Goal: Find specific page/section: Find specific page/section

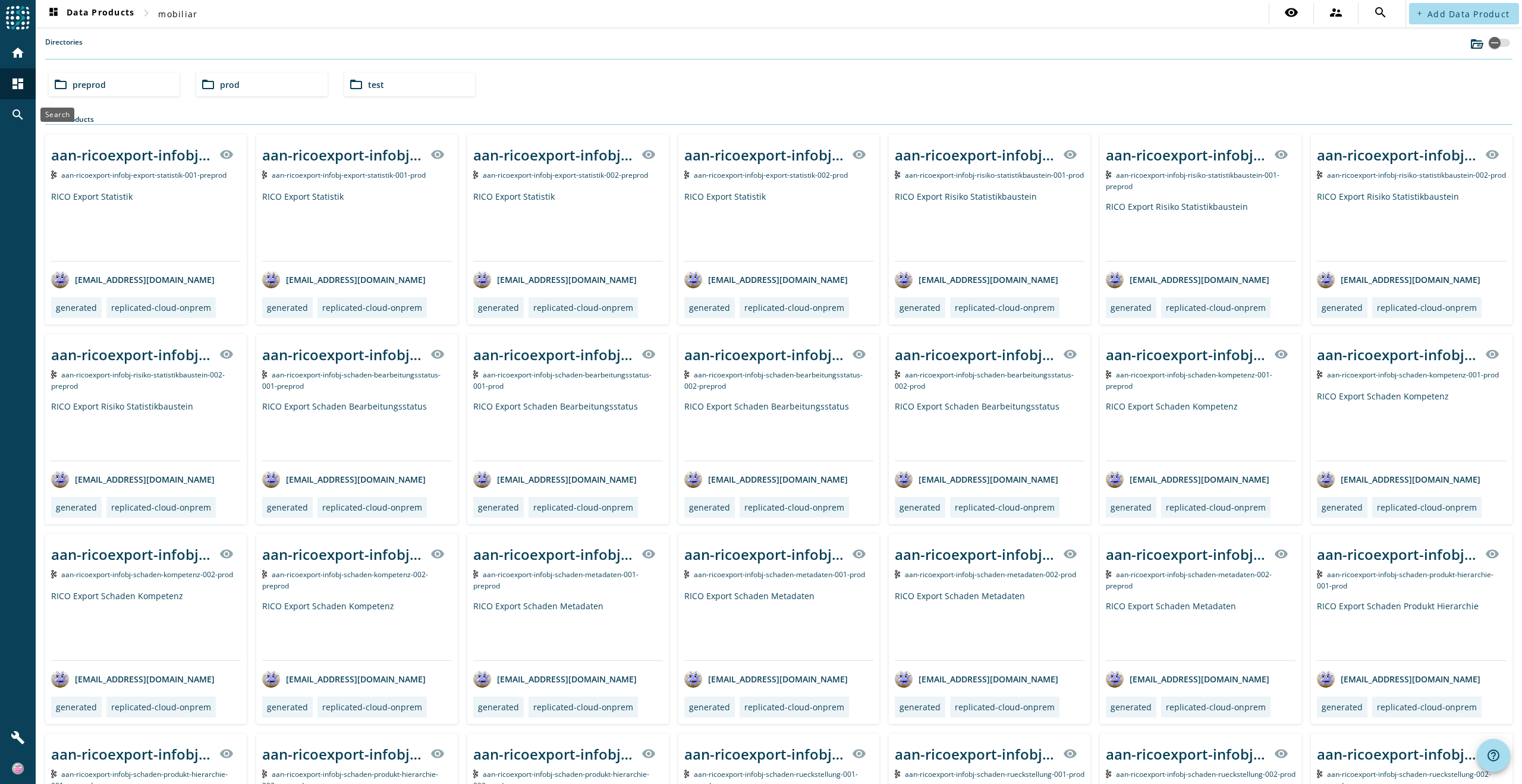
click at [13, 113] on mat-icon "search" at bounding box center [17, 114] width 14 height 14
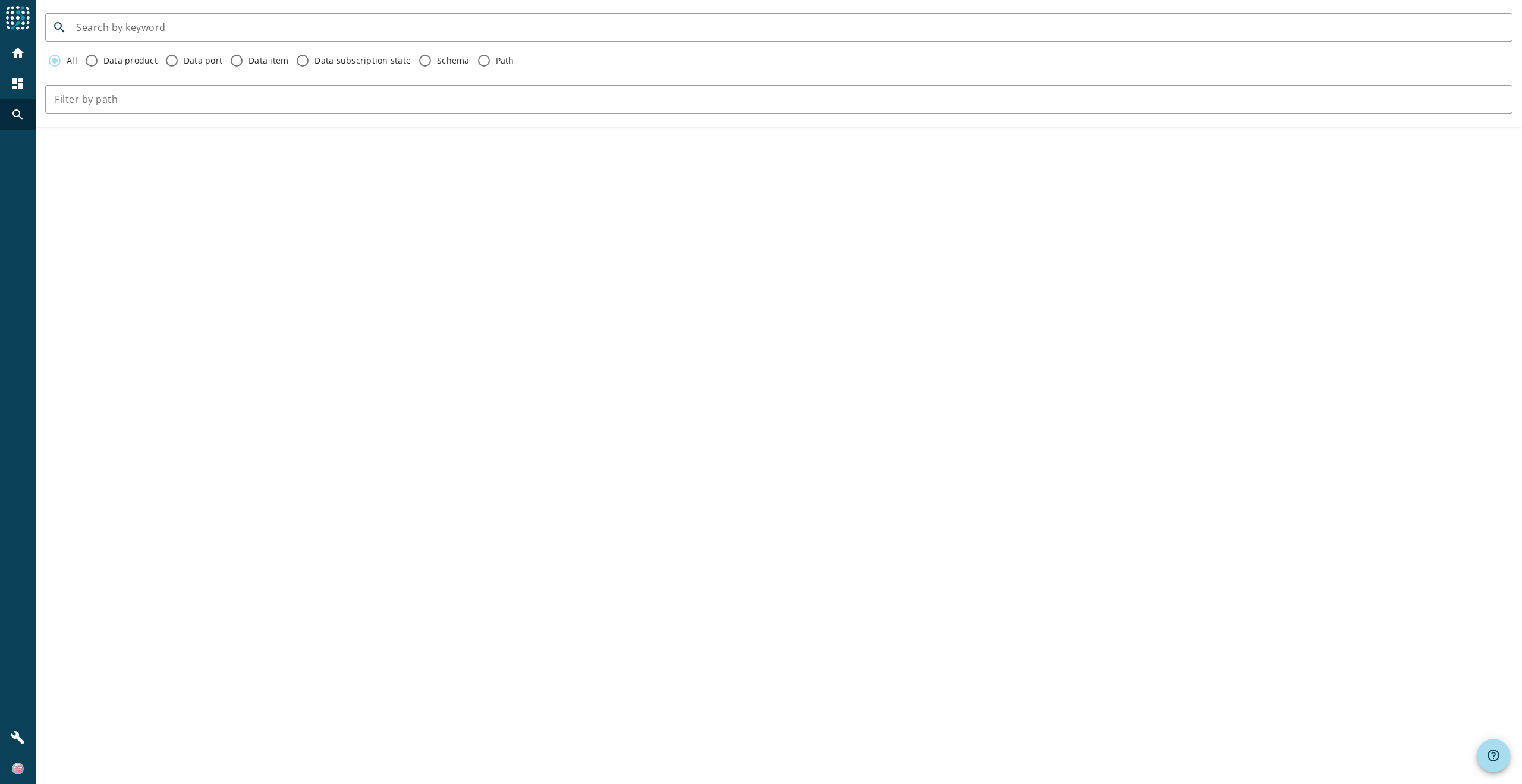
click at [16, 113] on mat-icon "search" at bounding box center [17, 114] width 14 height 14
click at [20, 56] on mat-icon "home" at bounding box center [17, 52] width 14 height 14
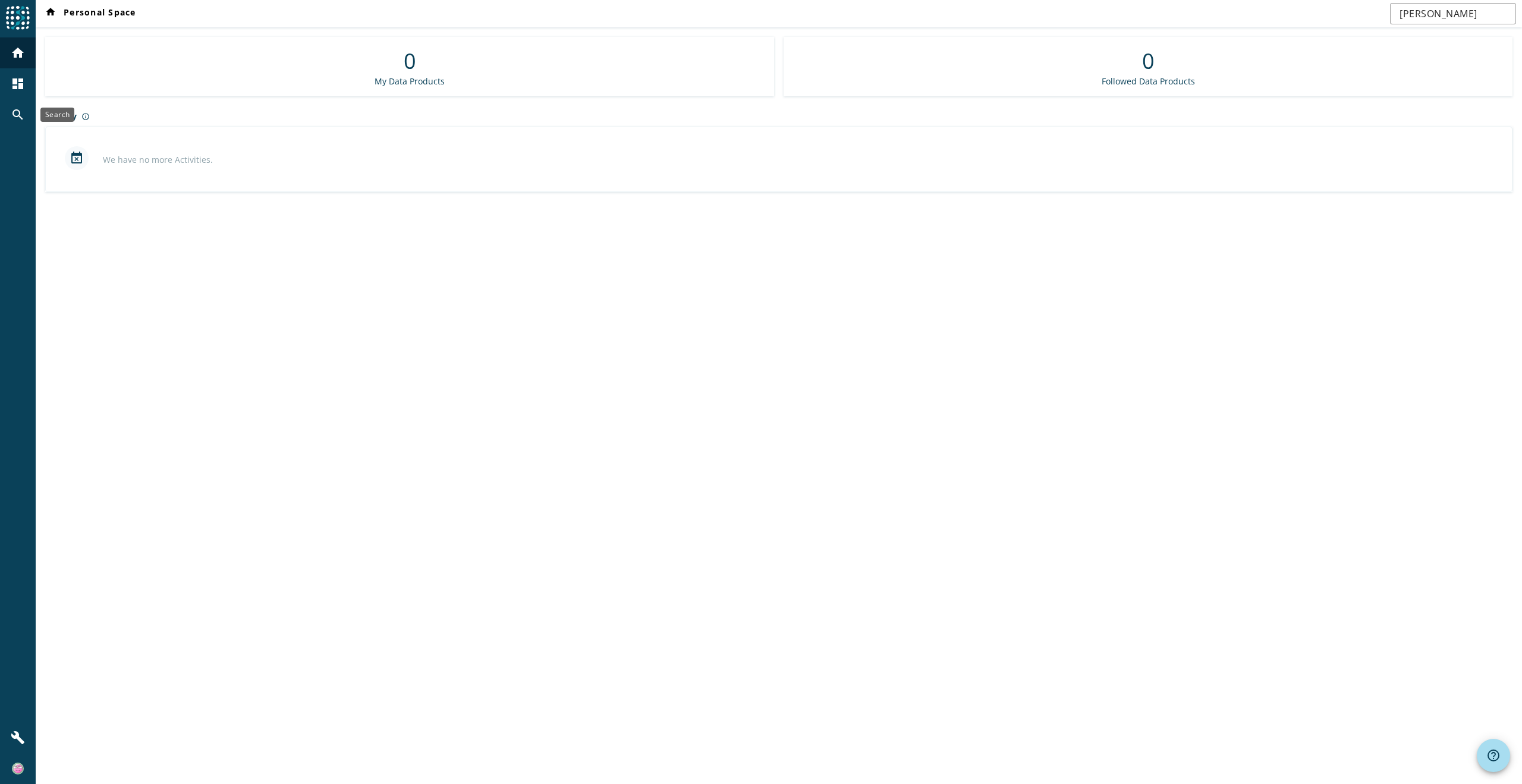
click at [13, 112] on mat-icon "search" at bounding box center [17, 114] width 14 height 14
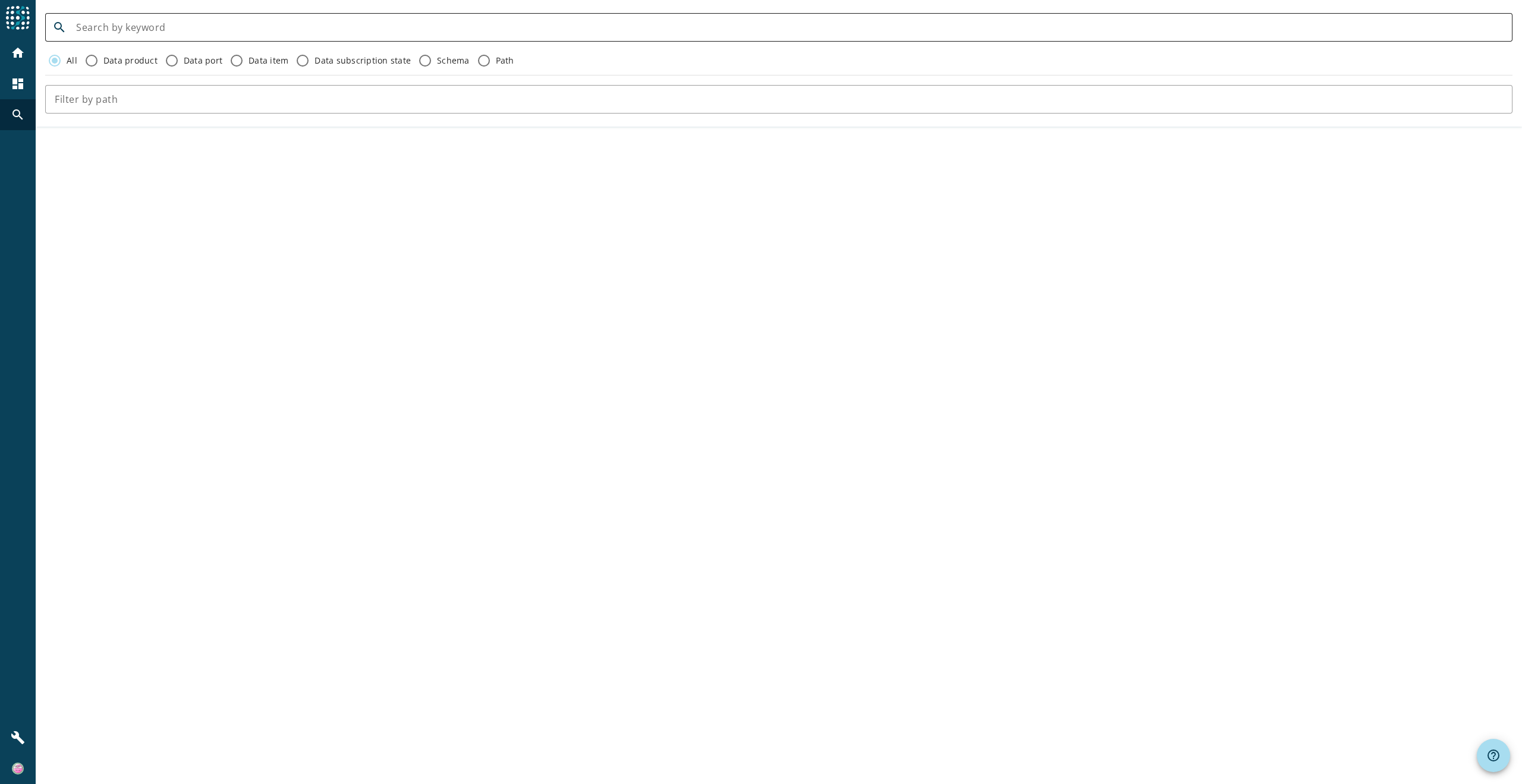
click at [151, 24] on input at bounding box center [789, 27] width 1427 height 14
paste input "bps-profil-infobj-userinfo"
type input "bps-profil-infobj-userinfo"
click at [18, 85] on mat-icon "dashboard" at bounding box center [17, 83] width 14 height 14
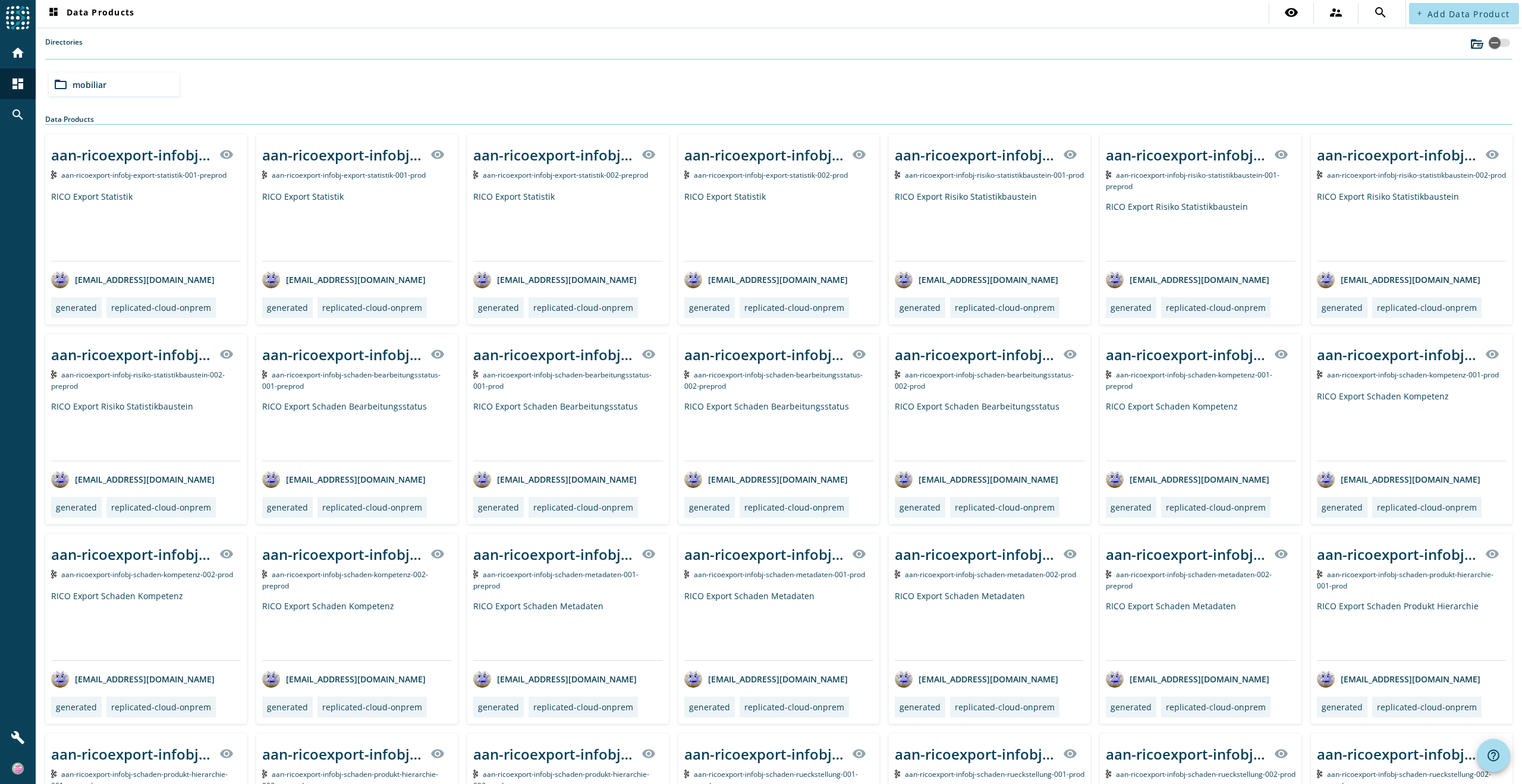
click at [108, 87] on div "folder_open mobiliar" at bounding box center [113, 84] width 131 height 24
click at [376, 86] on span "test" at bounding box center [375, 85] width 16 height 11
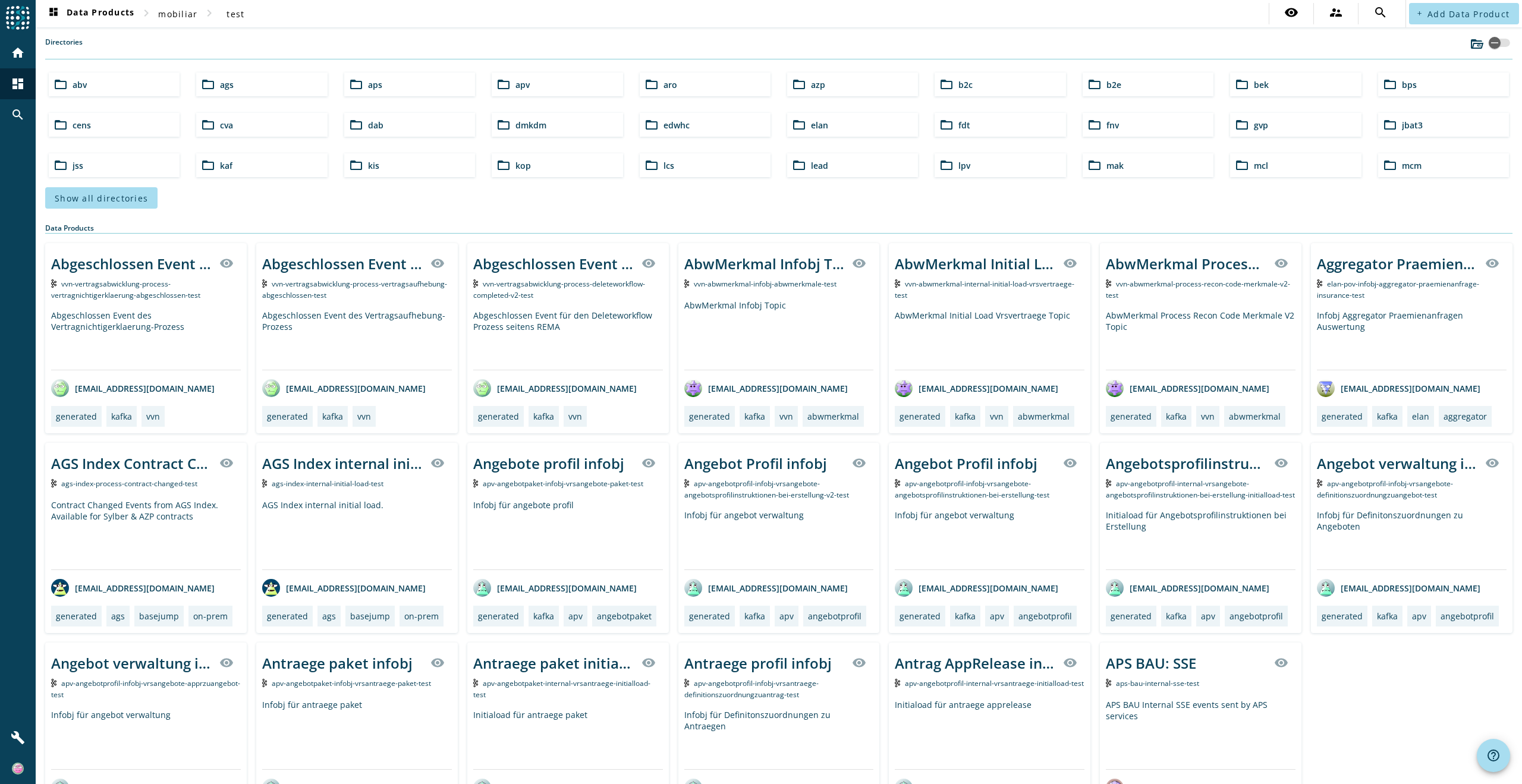
click at [1402, 88] on span "bps" at bounding box center [1410, 85] width 15 height 11
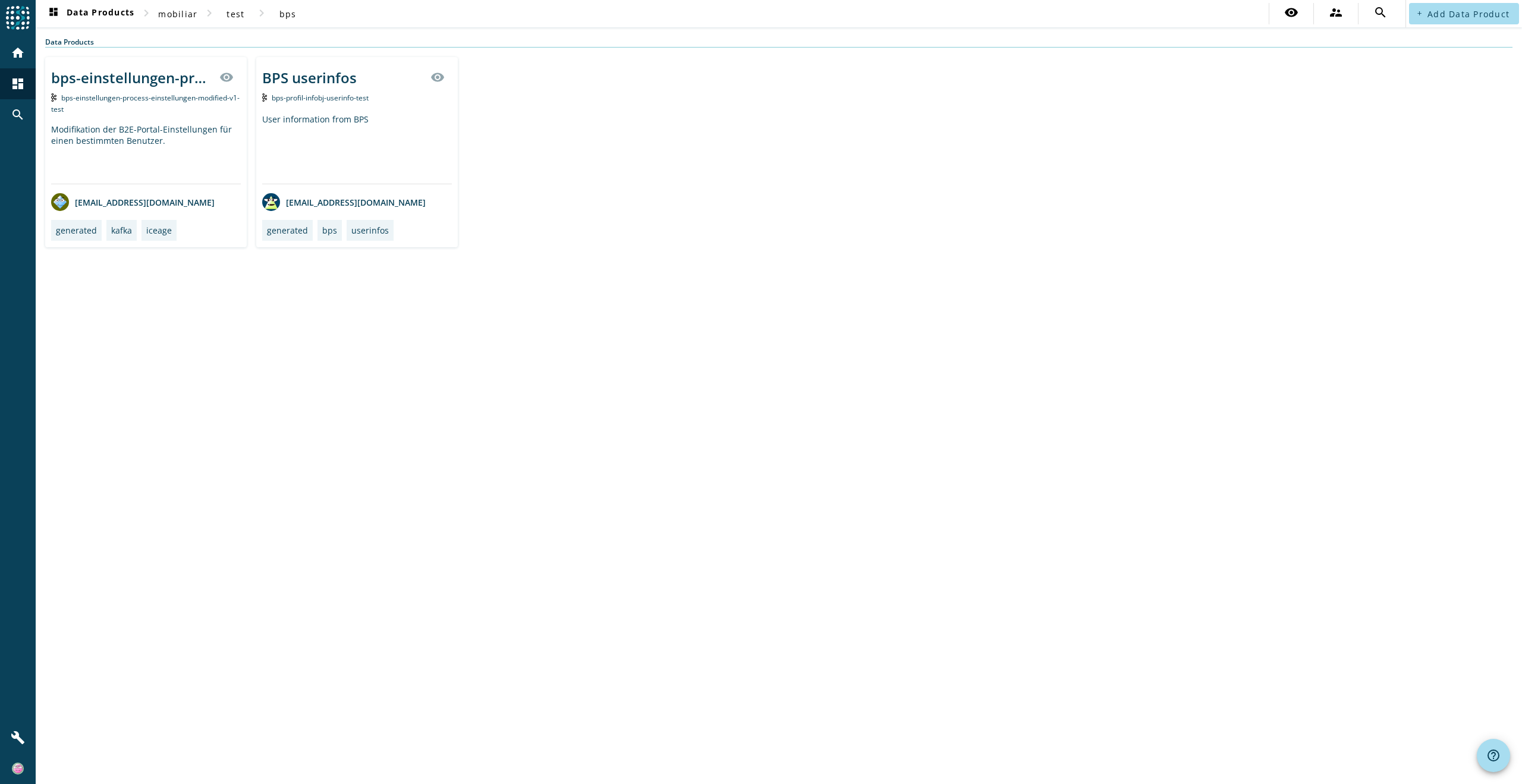
click at [329, 83] on div "BPS userinfos" at bounding box center [309, 77] width 94 height 20
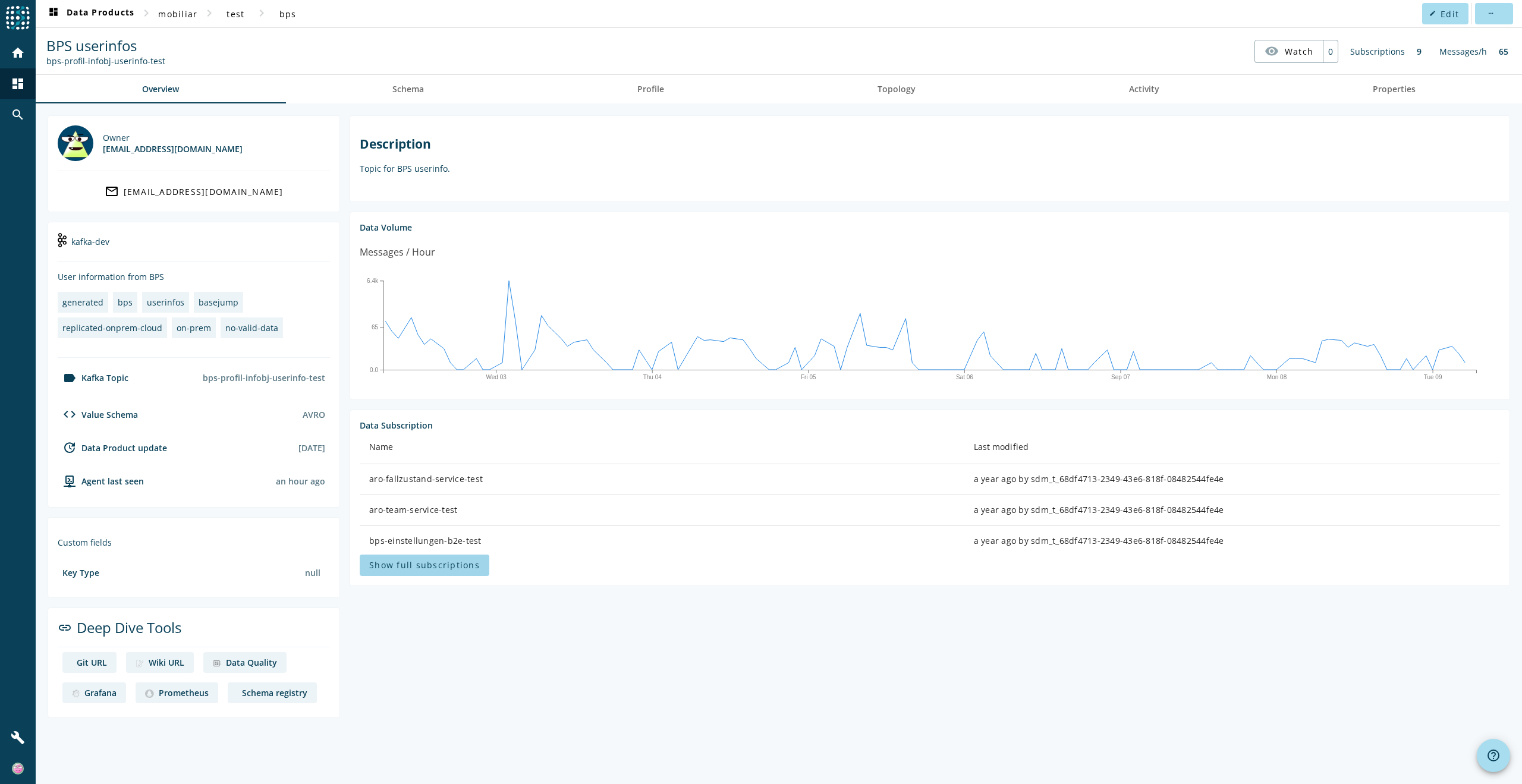
click at [437, 573] on span at bounding box center [424, 565] width 130 height 29
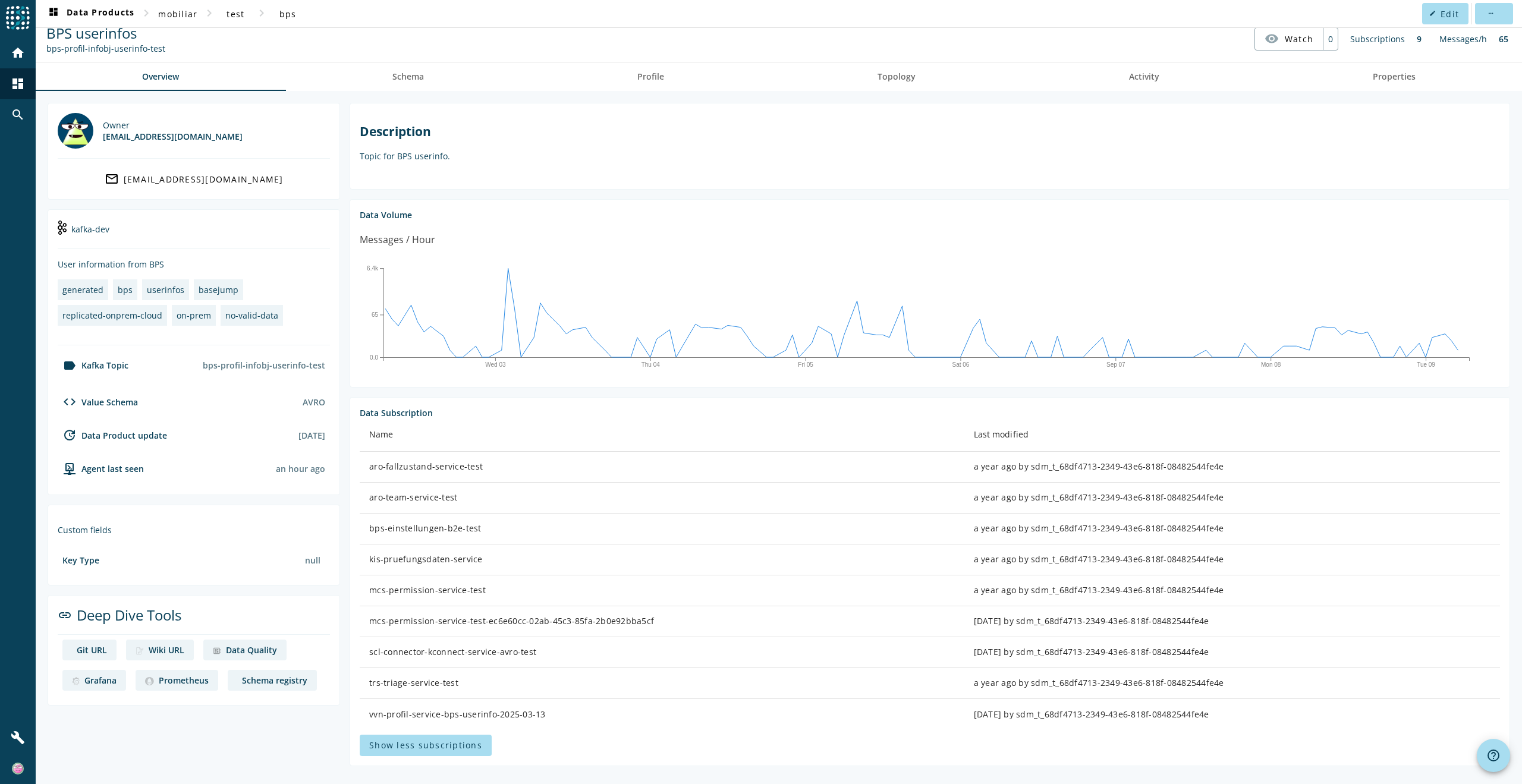
scroll to position [16, 0]
drag, startPoint x: 455, startPoint y: 682, endPoint x: 366, endPoint y: 682, distance: 89.0
click at [366, 682] on td "trs-triage-service-test" at bounding box center [661, 680] width 605 height 30
click at [174, 16] on span "mobiliar" at bounding box center [177, 14] width 39 height 11
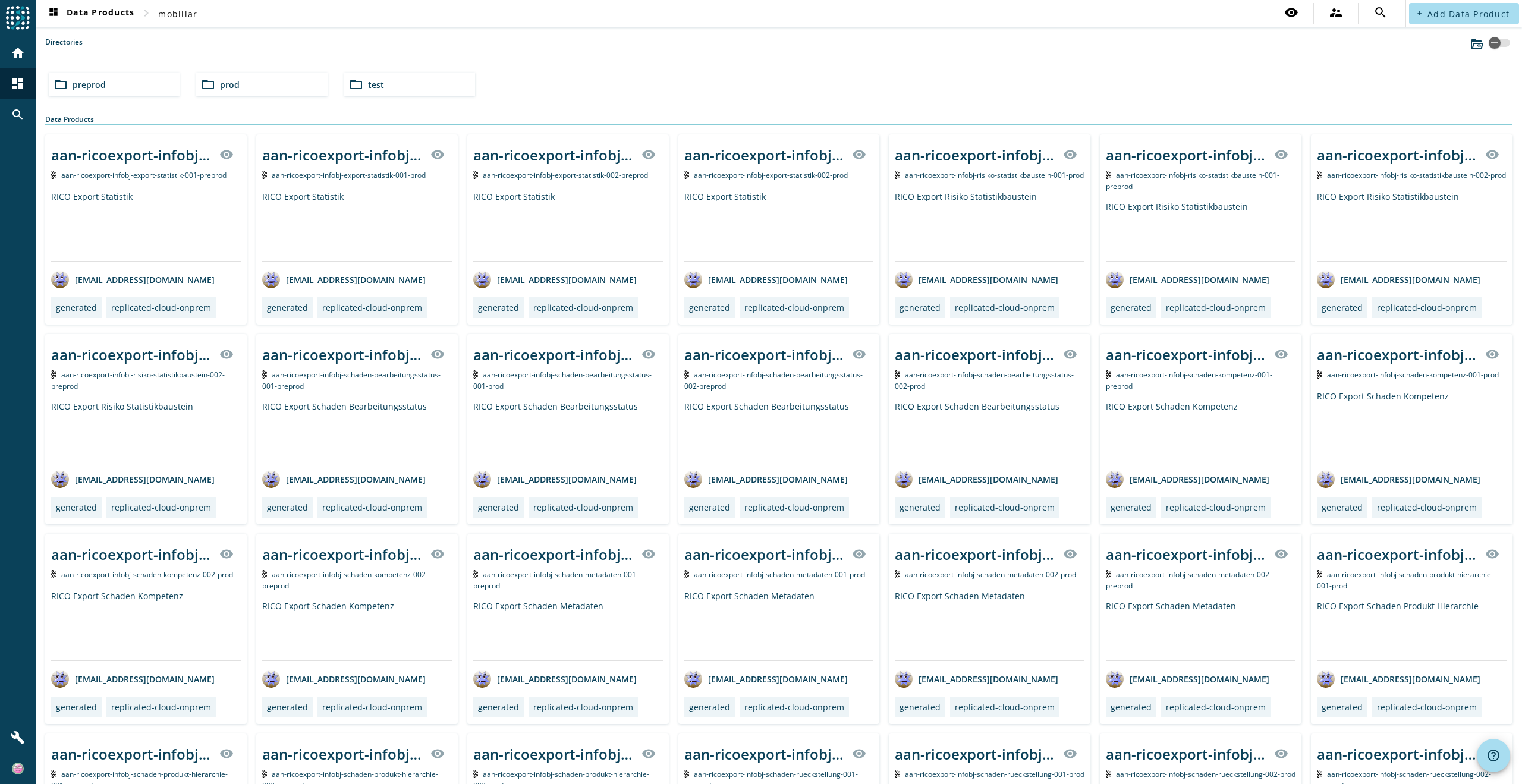
click at [361, 84] on div "folder_open test" at bounding box center [409, 84] width 131 height 24
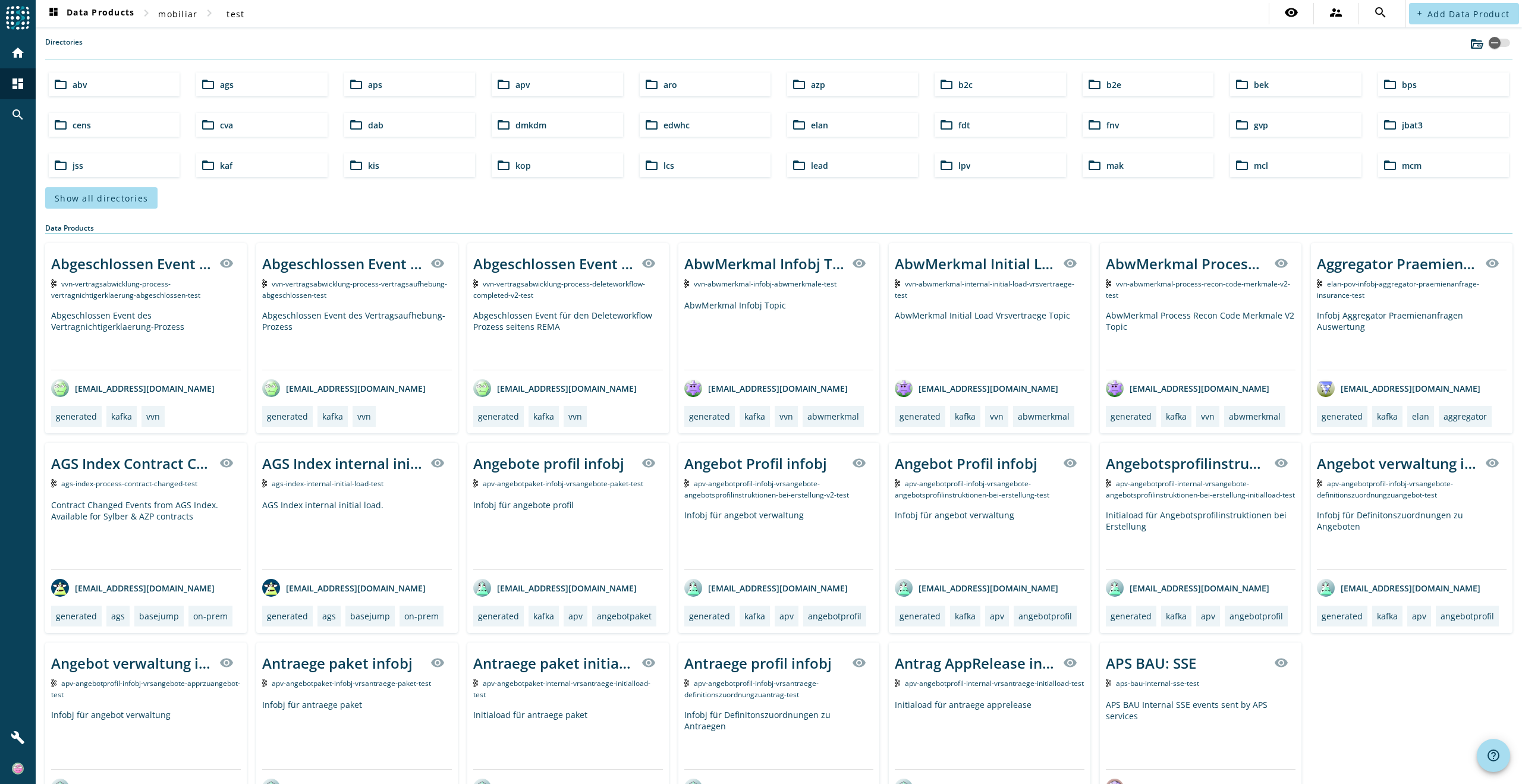
click at [1405, 84] on span "bps" at bounding box center [1410, 85] width 15 height 11
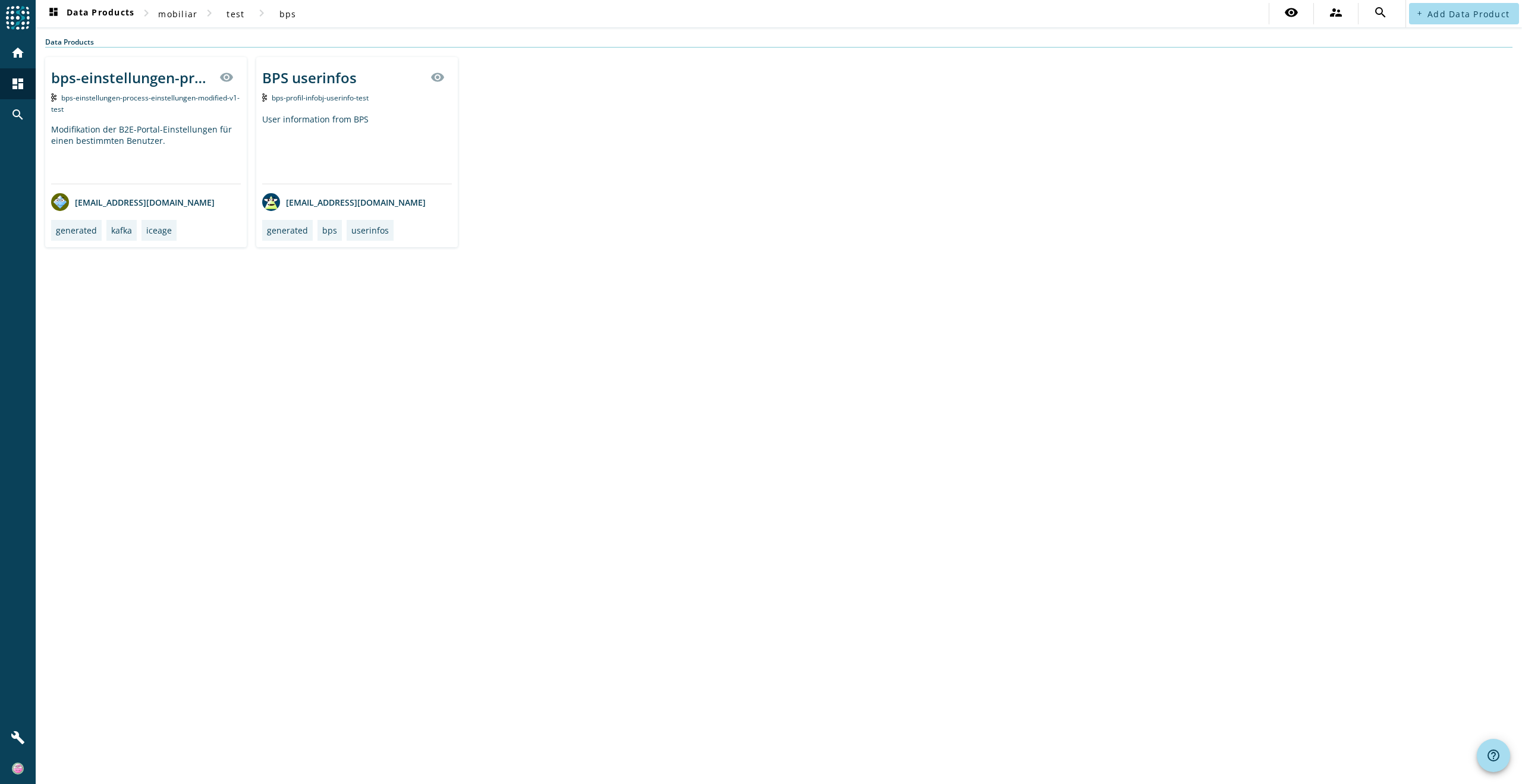
click at [289, 76] on div "BPS userinfos" at bounding box center [309, 77] width 94 height 20
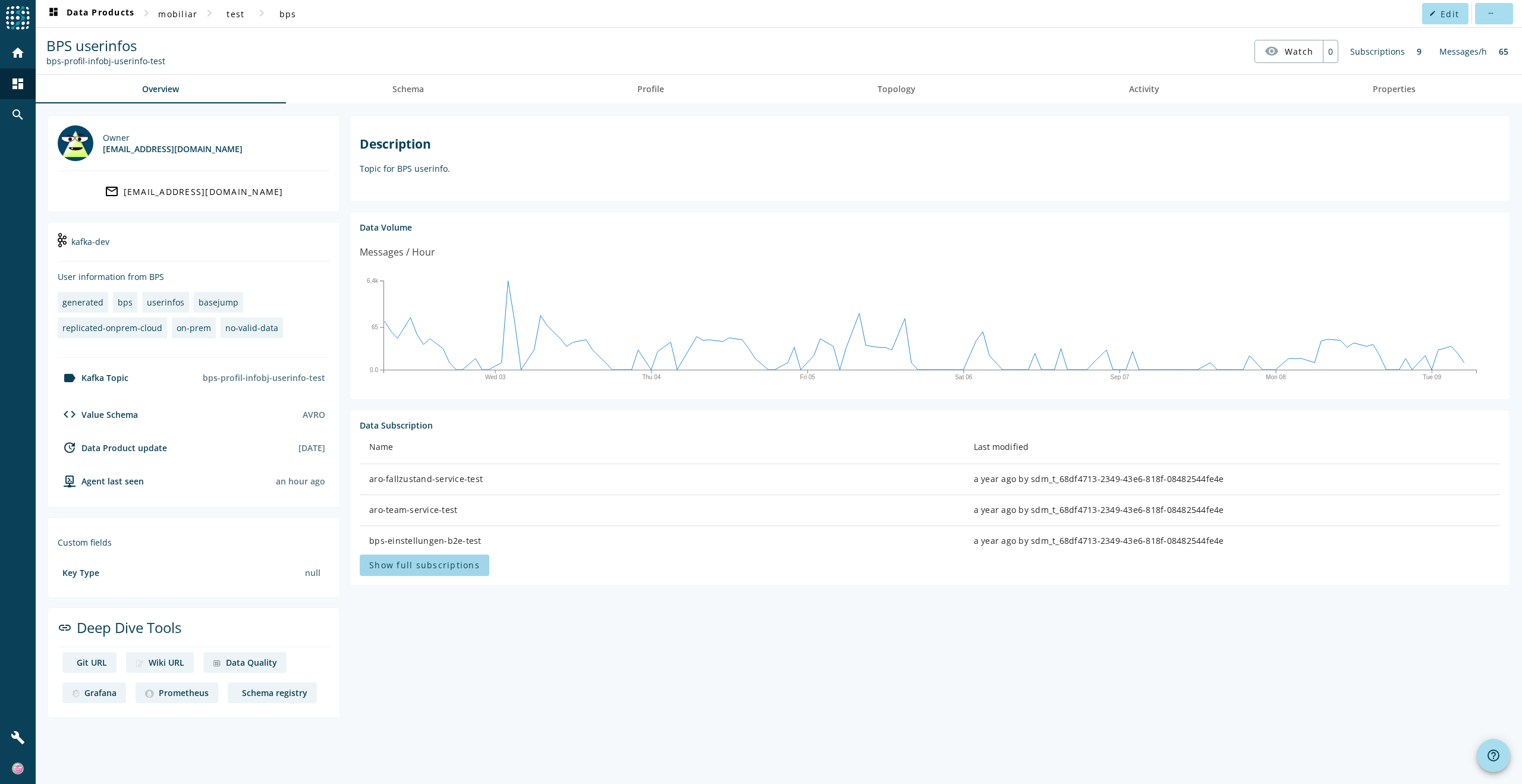
click at [453, 564] on span "Show full subscriptions" at bounding box center [424, 565] width 111 height 11
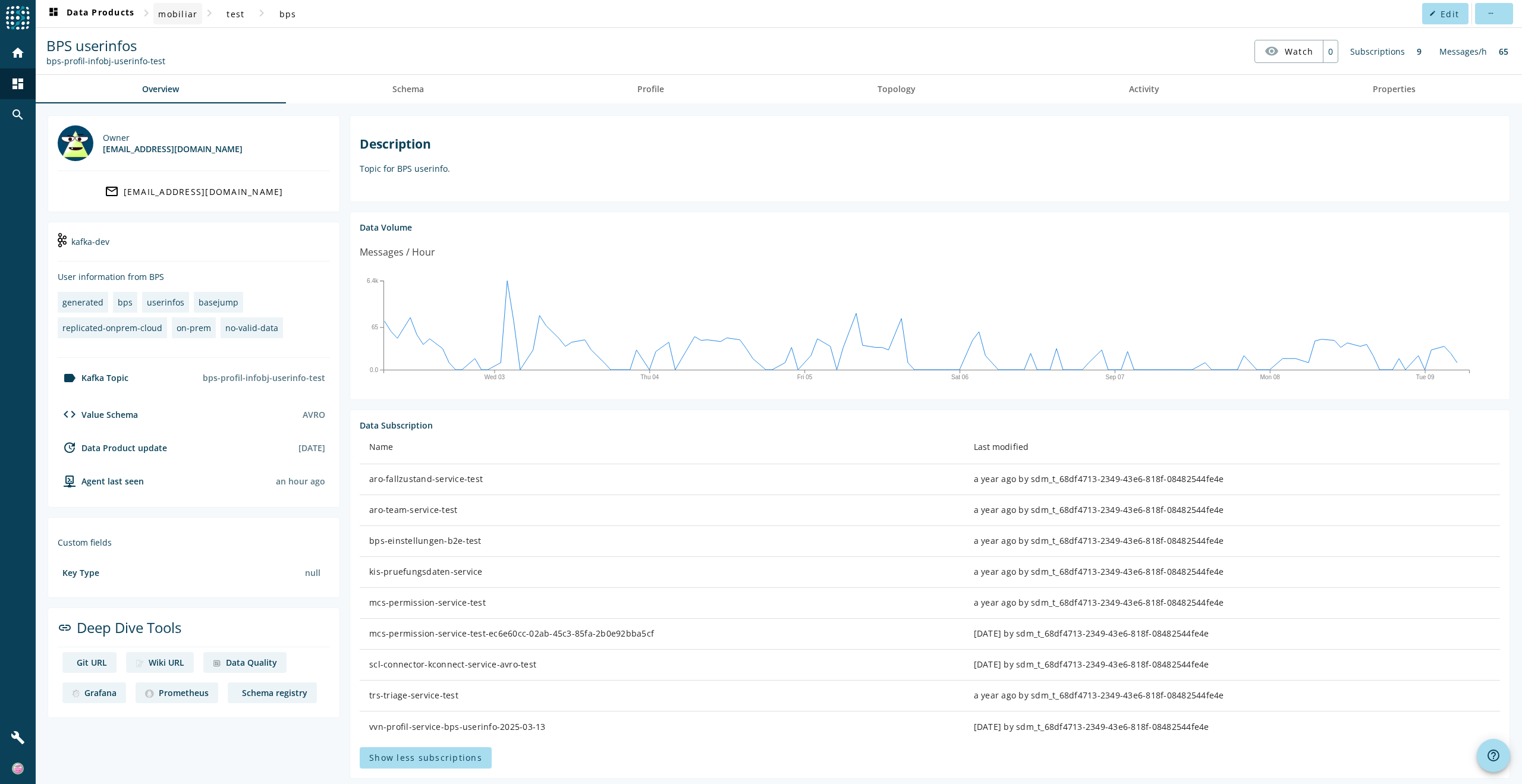
click at [192, 16] on span "mobiliar" at bounding box center [177, 14] width 39 height 11
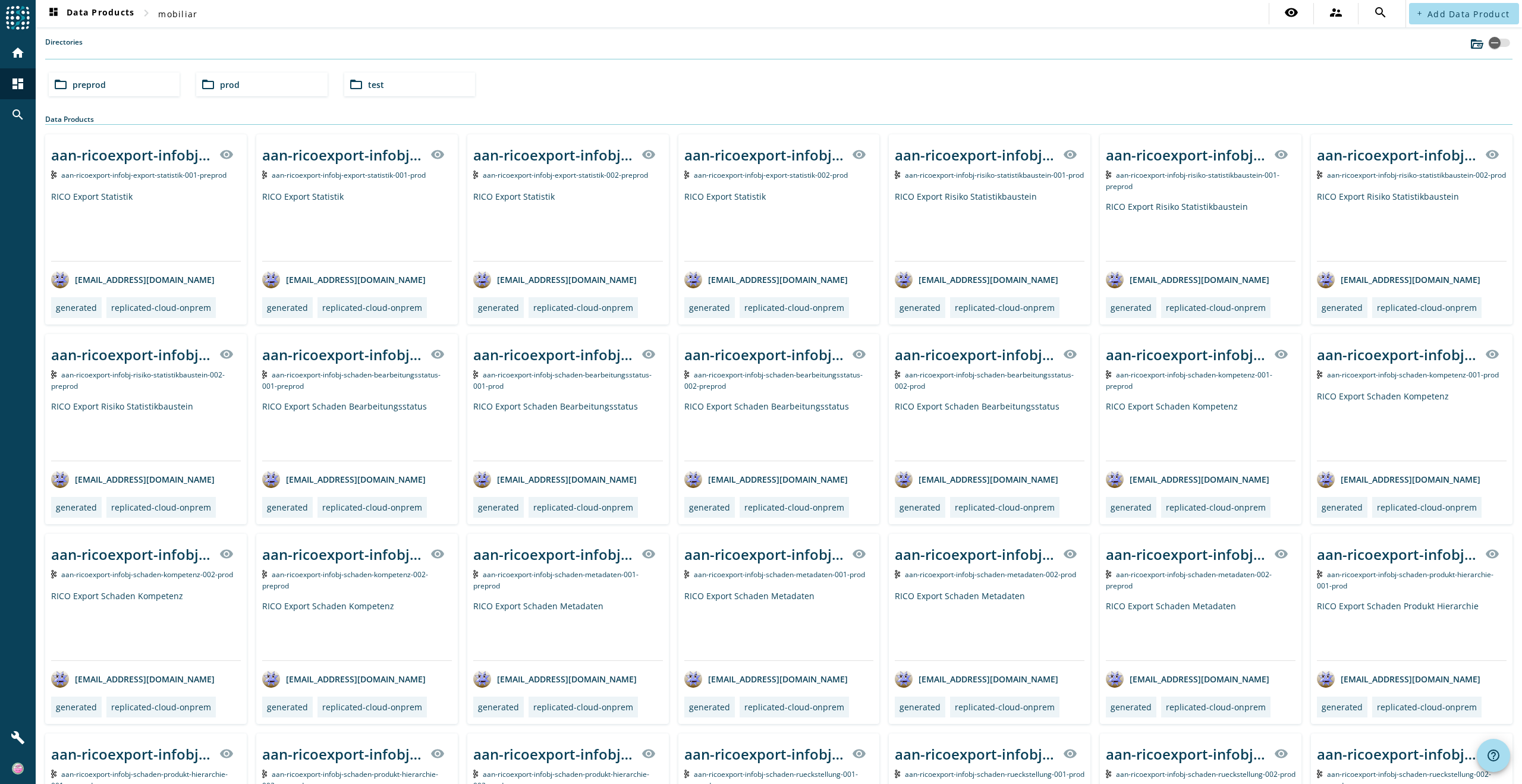
click at [365, 77] on div "folder_open test" at bounding box center [409, 84] width 131 height 24
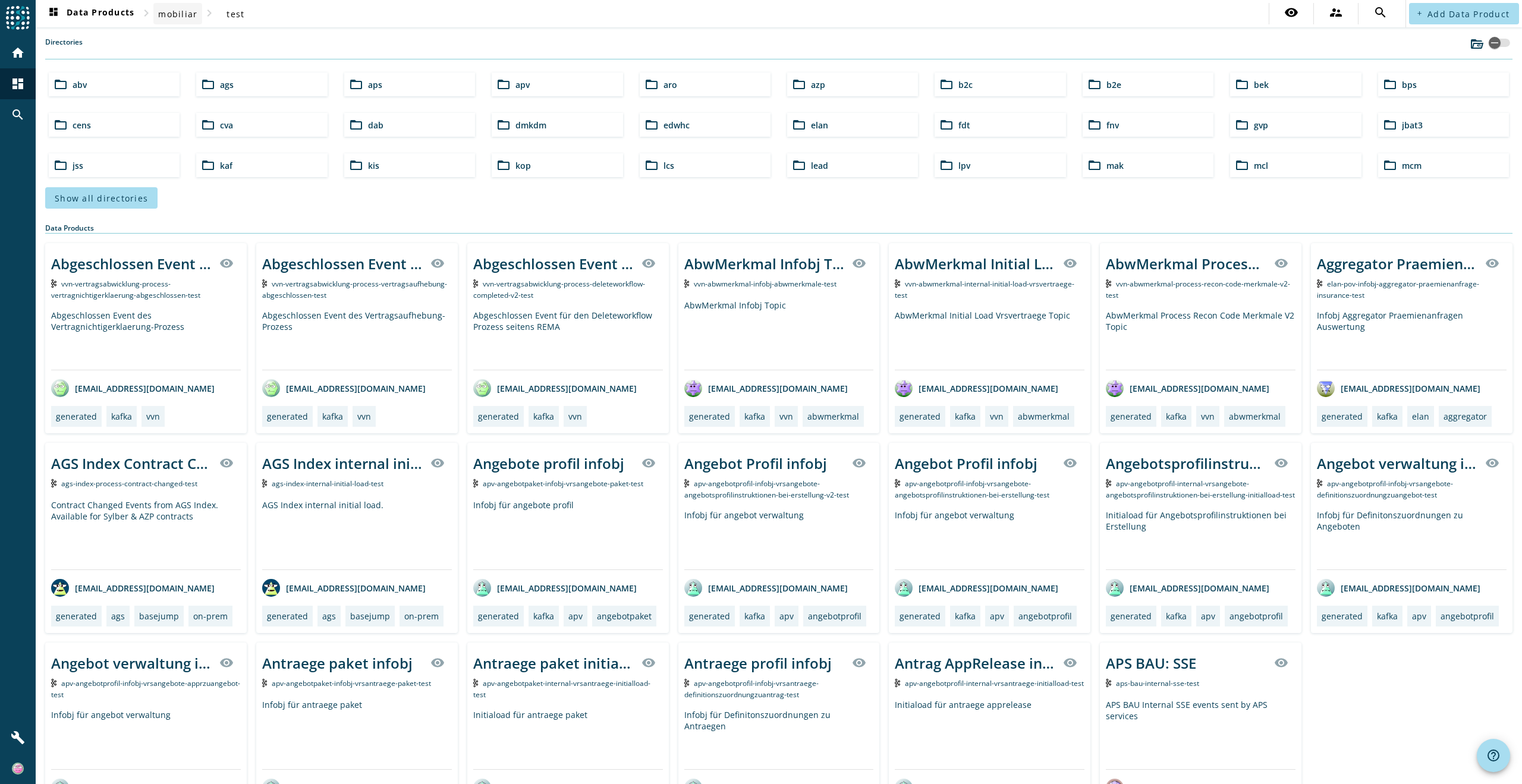
click at [176, 19] on span "mobiliar" at bounding box center [177, 14] width 39 height 11
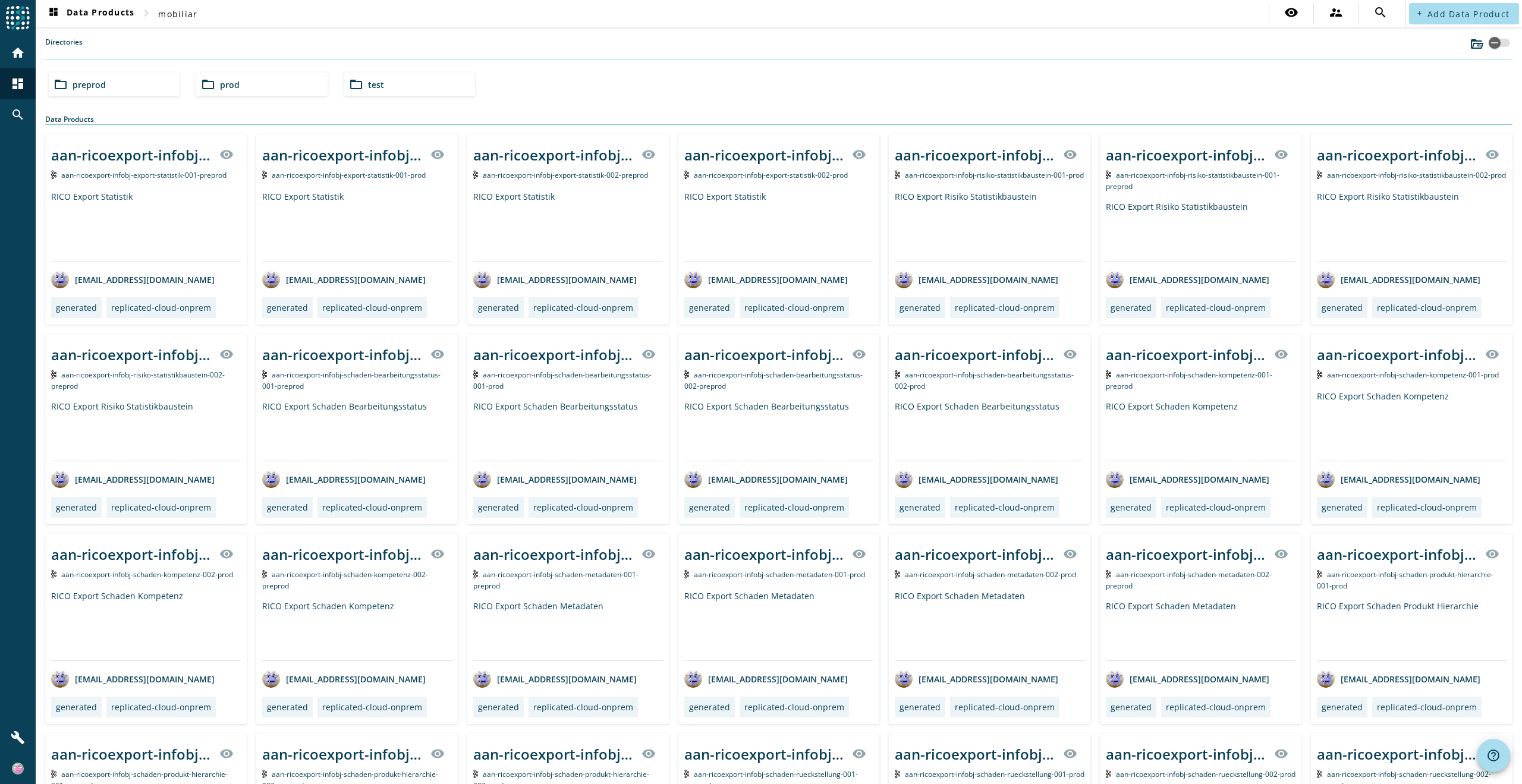
click at [351, 88] on mat-icon "folder_open" at bounding box center [355, 84] width 14 height 14
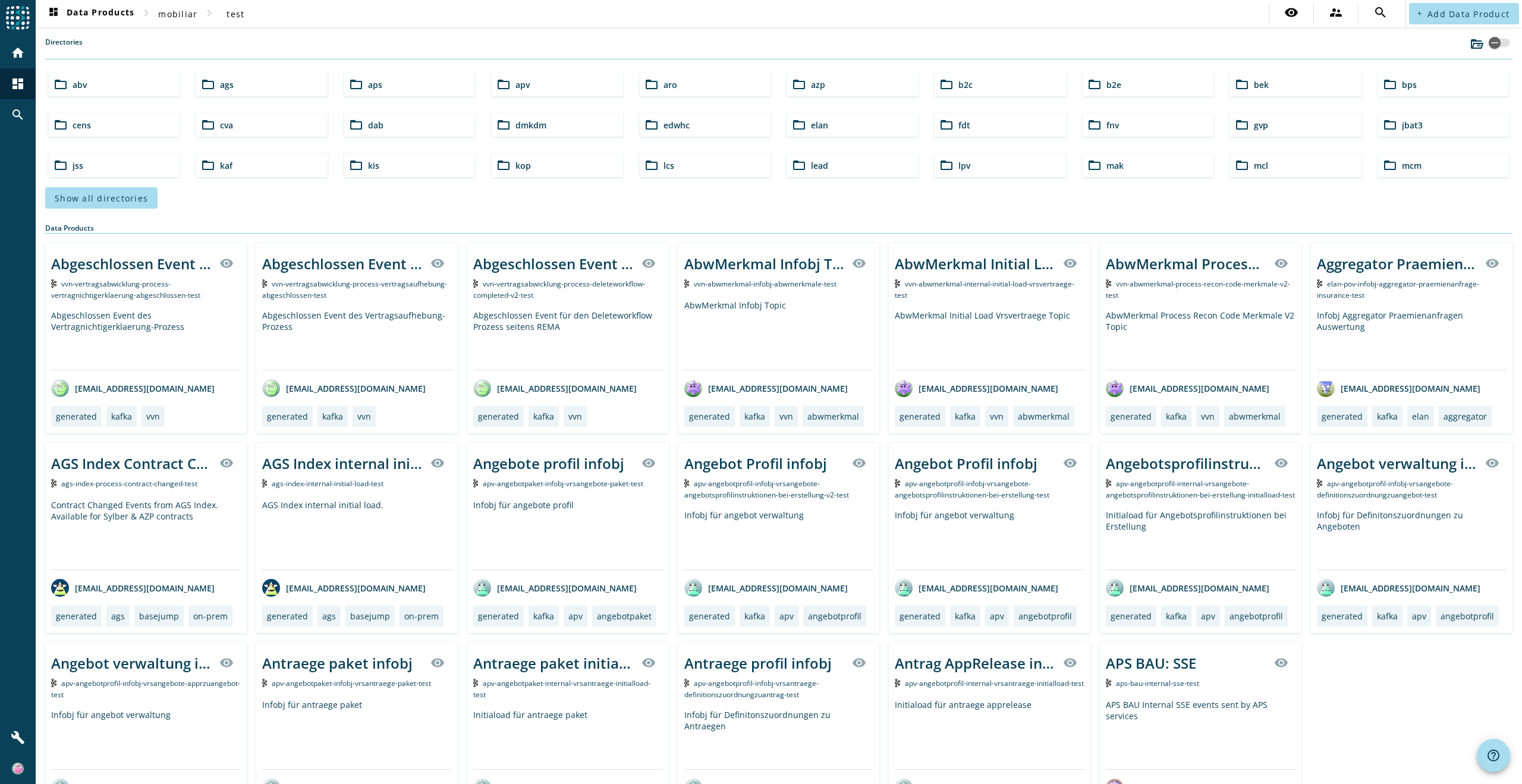
click at [1402, 88] on span "bps" at bounding box center [1410, 85] width 15 height 11
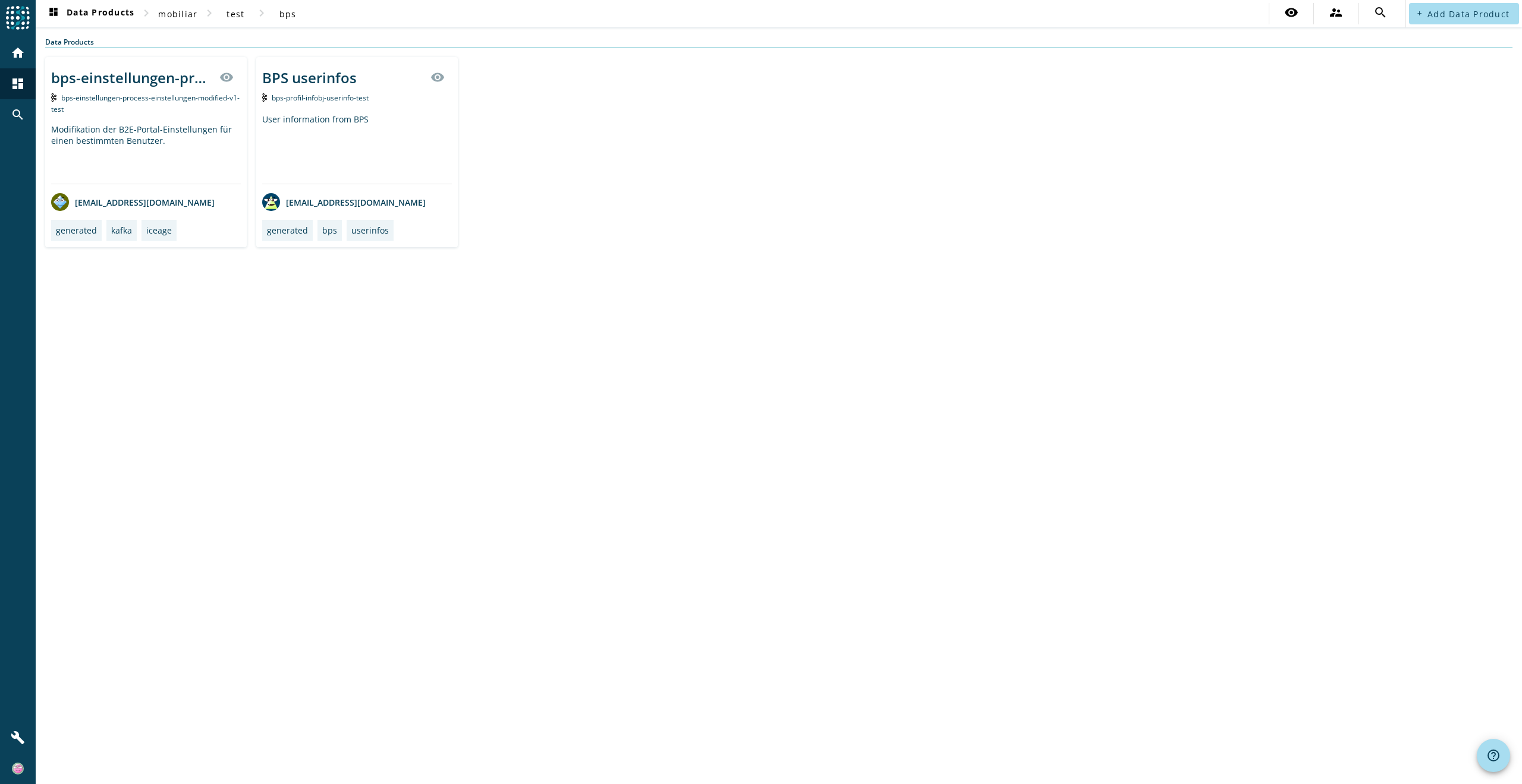
click at [311, 81] on div "BPS userinfos" at bounding box center [309, 77] width 94 height 20
